Goal: Information Seeking & Learning: Learn about a topic

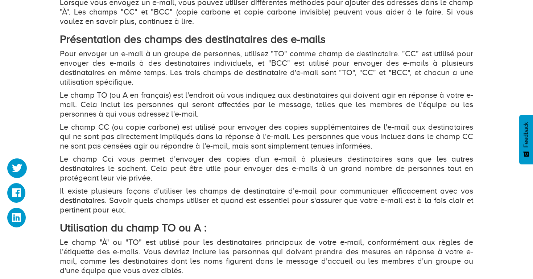
scroll to position [523, 0]
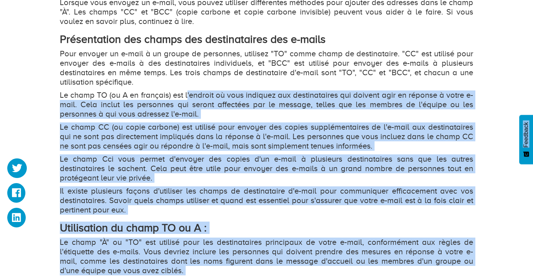
click at [321, 99] on p "Le champ TO (ou A en français) est l'endroit où vous indiquez aux destinataires…" at bounding box center [266, 104] width 413 height 28
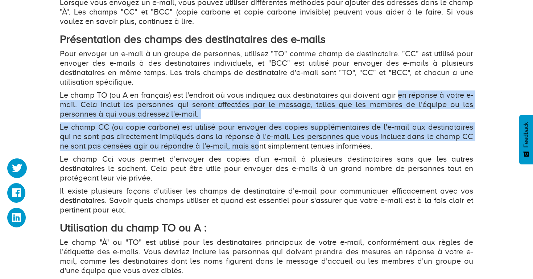
drag, startPoint x: 399, startPoint y: 93, endPoint x: 258, endPoint y: 147, distance: 150.1
click at [258, 147] on div "Lorsque vous envoyez un e-mail, vous pouvez utiliser différentes méthodes pour …" at bounding box center [266, 269] width 413 height 543
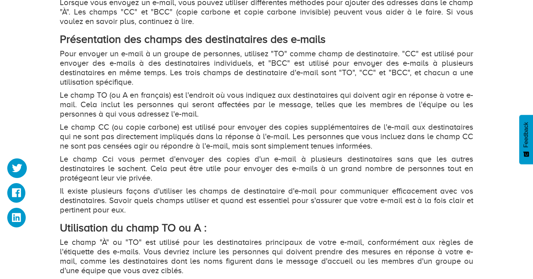
click at [164, 161] on p "Le champ Cci vous permet d'envoyer des copies d'un e-mail à plusieurs destinata…" at bounding box center [266, 168] width 413 height 28
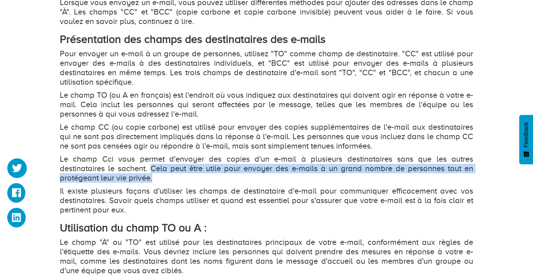
drag, startPoint x: 152, startPoint y: 169, endPoint x: 153, endPoint y: 173, distance: 4.8
click at [153, 173] on p "Le champ Cci vous permet d'envoyer des copies d'un e-mail à plusieurs destinata…" at bounding box center [266, 168] width 413 height 28
click at [167, 178] on p "Le champ Cci vous permet d'envoyer des copies d'un e-mail à plusieurs destinata…" at bounding box center [266, 168] width 413 height 28
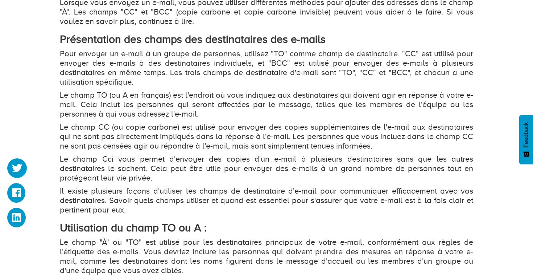
drag, startPoint x: 155, startPoint y: 189, endPoint x: 155, endPoint y: 195, distance: 5.5
click at [155, 195] on p "Il existe plusieurs façons d'utiliser les champs de destinataire d'e-mail pour …" at bounding box center [266, 200] width 413 height 28
click at [161, 197] on p "Il existe plusieurs façons d'utiliser les champs de destinataire d'e-mail pour …" at bounding box center [266, 200] width 413 height 28
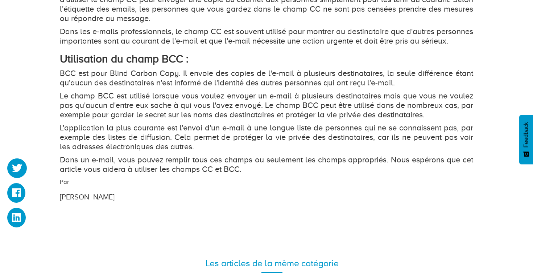
scroll to position [904, 0]
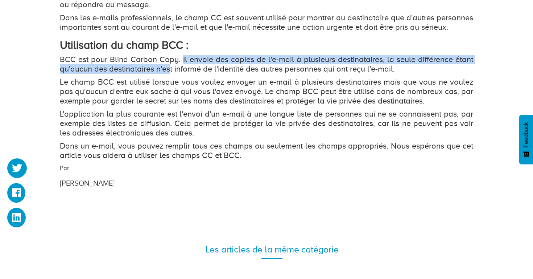
drag, startPoint x: 182, startPoint y: 69, endPoint x: 172, endPoint y: 75, distance: 12.6
click at [172, 74] on p "BCC est pour Blind Carbon Copy. Il envoie des copies de l'e-mail à plusieurs de…" at bounding box center [266, 64] width 413 height 19
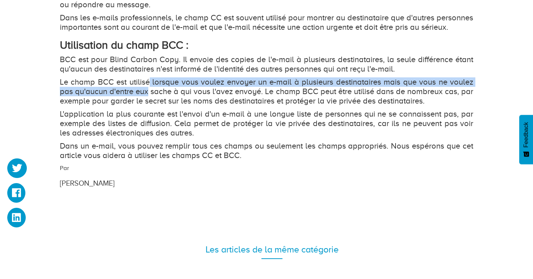
drag, startPoint x: 150, startPoint y: 91, endPoint x: 148, endPoint y: 99, distance: 7.8
click at [148, 99] on p "Le champ BCC est utilisé lorsque vous voulez envoyer un e-mail à plusieurs dest…" at bounding box center [266, 91] width 413 height 28
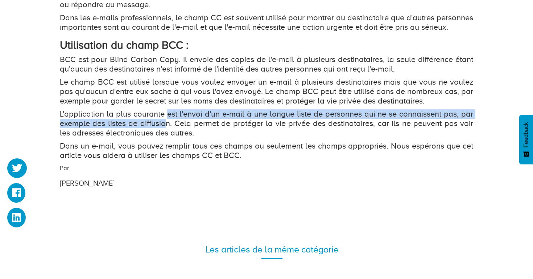
drag, startPoint x: 166, startPoint y: 124, endPoint x: 168, endPoint y: 129, distance: 5.2
click at [168, 129] on p "L'application la plus courante est l'envoi d'un e-mail à une longue liste de pe…" at bounding box center [266, 123] width 413 height 28
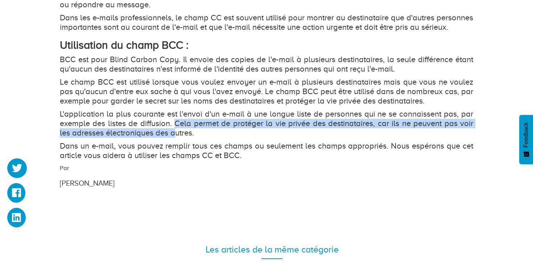
drag, startPoint x: 174, startPoint y: 133, endPoint x: 174, endPoint y: 138, distance: 5.4
click at [174, 137] on p "L'application la plus courante est l'envoi d'un e-mail à une longue liste de pe…" at bounding box center [266, 123] width 413 height 28
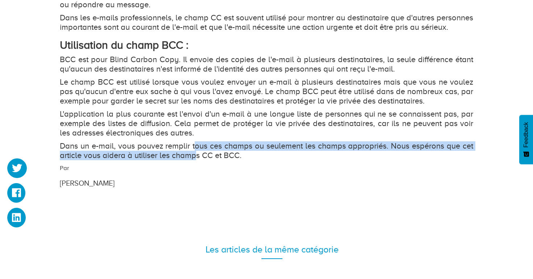
drag, startPoint x: 197, startPoint y: 157, endPoint x: 197, endPoint y: 161, distance: 4.4
click at [197, 160] on p "Dans un e-mail, vous pouvez remplir tous ces champs ou seulement les champs app…" at bounding box center [266, 150] width 413 height 19
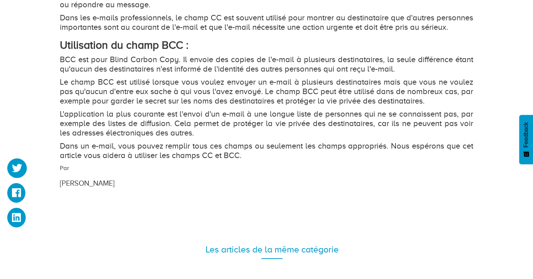
click at [250, 160] on p "Dans un e-mail, vous pouvez remplir tous ces champs ou seulement les champs app…" at bounding box center [266, 150] width 413 height 19
